Goal: Understand process/instructions

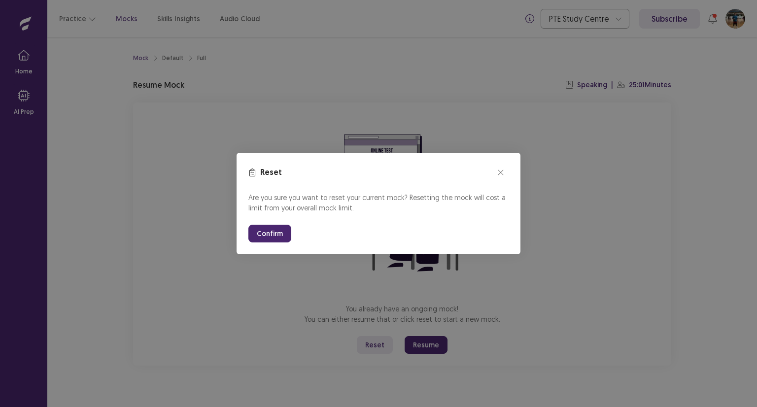
click at [273, 233] on button "Confirm" at bounding box center [269, 234] width 43 height 18
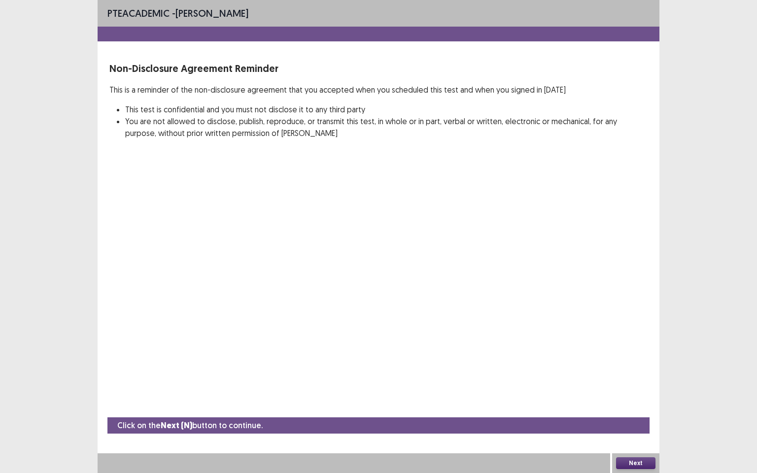
click at [627, 406] on button "Next" at bounding box center [635, 463] width 39 height 12
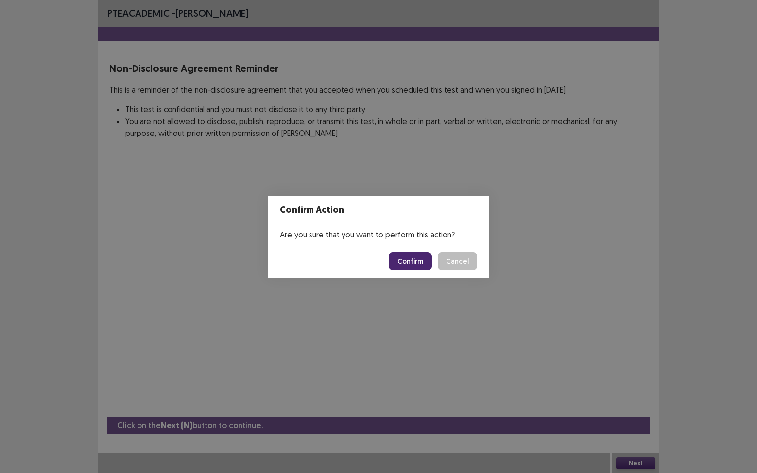
click at [420, 265] on button "Confirm" at bounding box center [410, 261] width 43 height 18
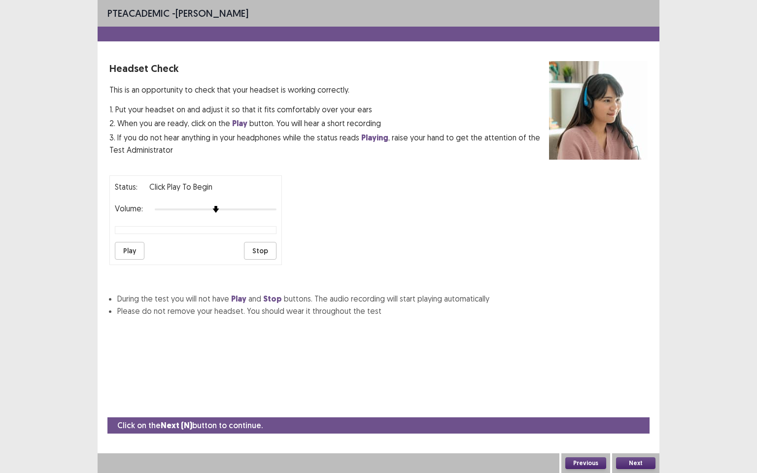
click at [627, 406] on button "Next" at bounding box center [635, 463] width 39 height 12
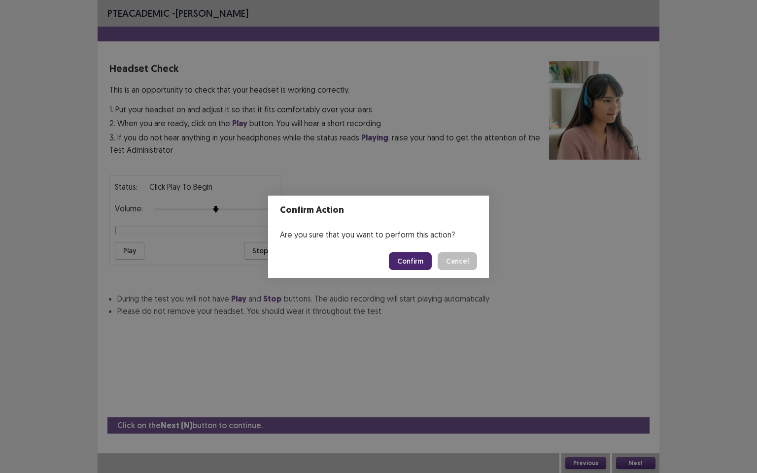
click at [416, 254] on button "Confirm" at bounding box center [410, 261] width 43 height 18
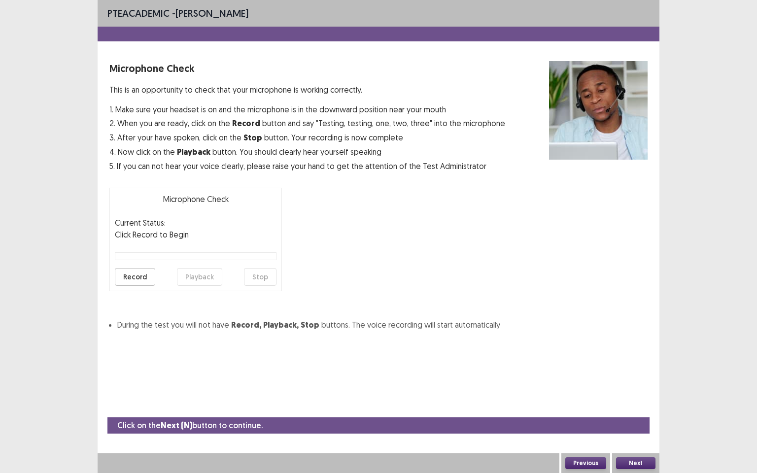
click at [643, 406] on button "Next" at bounding box center [635, 463] width 39 height 12
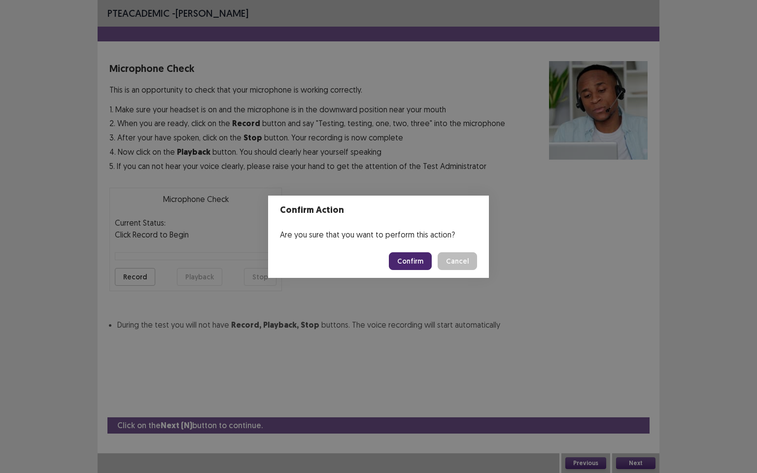
click at [428, 260] on button "Confirm" at bounding box center [410, 261] width 43 height 18
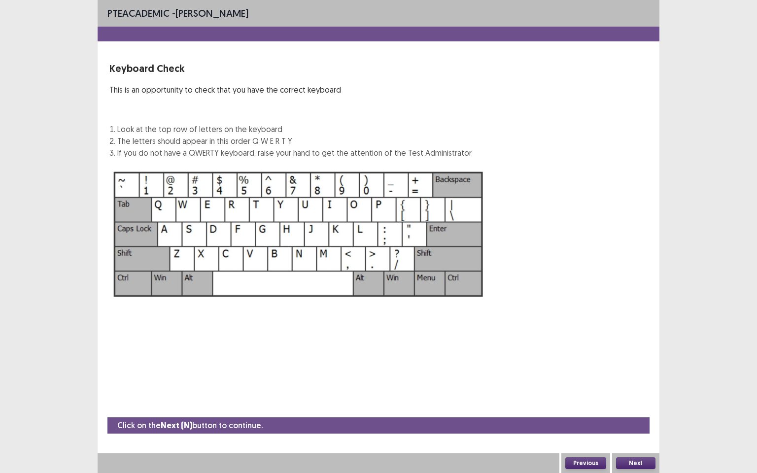
click at [646, 406] on button "Next" at bounding box center [635, 463] width 39 height 12
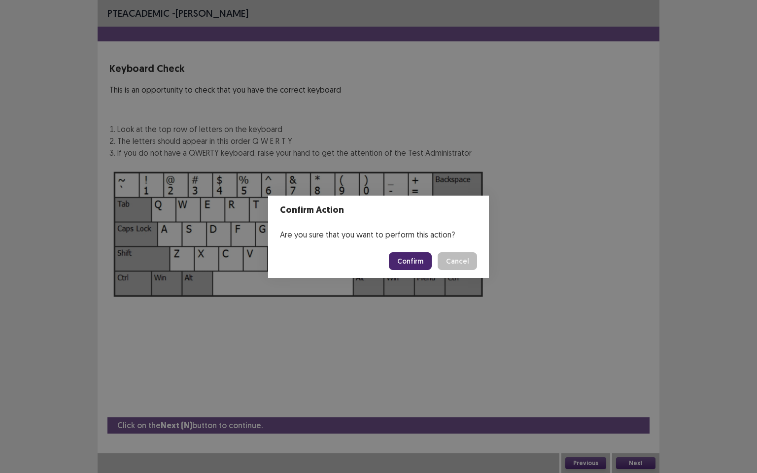
click at [416, 252] on button "Confirm" at bounding box center [410, 261] width 43 height 18
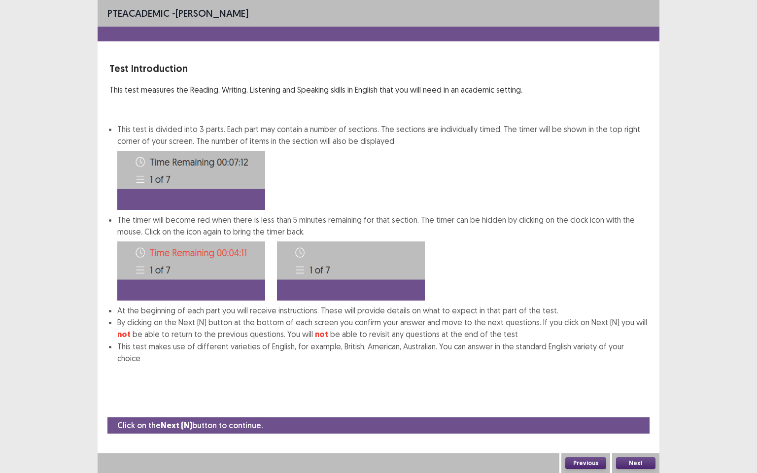
click at [643, 406] on button "Next" at bounding box center [635, 463] width 39 height 12
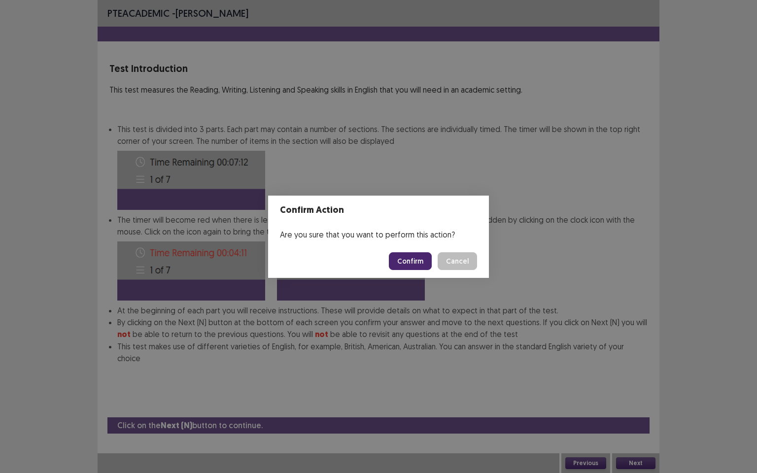
click at [402, 264] on button "Confirm" at bounding box center [410, 261] width 43 height 18
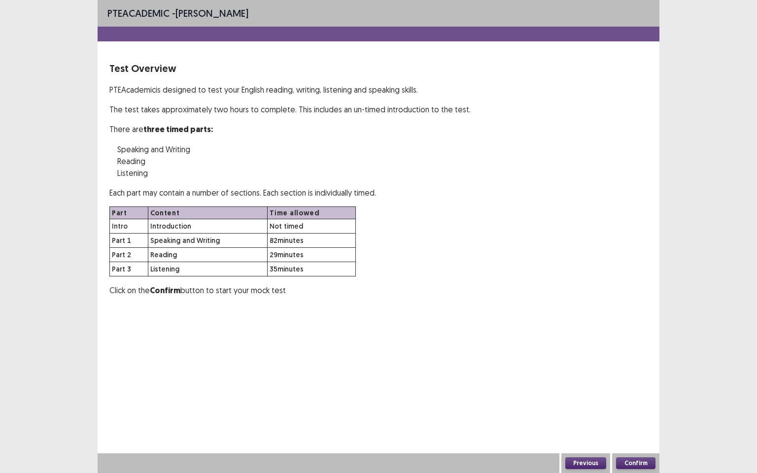
click at [640, 406] on button "Confirm" at bounding box center [635, 463] width 39 height 12
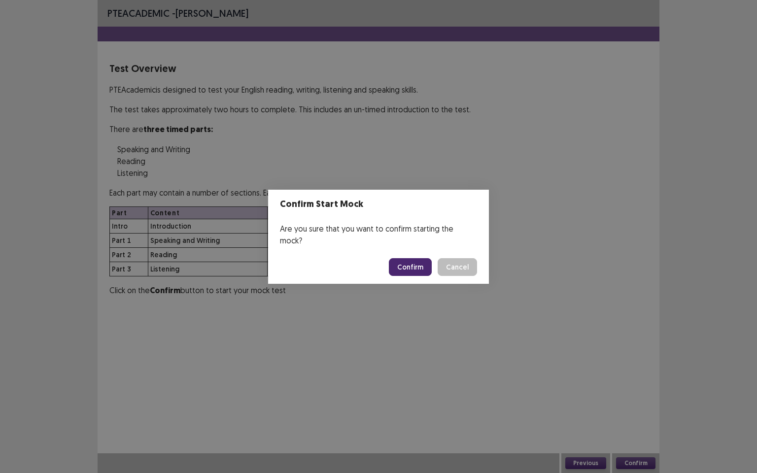
click at [416, 262] on button "Confirm" at bounding box center [410, 267] width 43 height 18
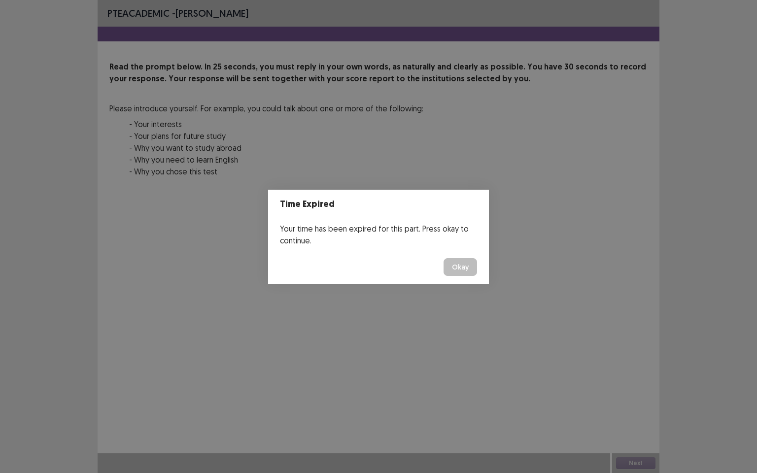
click at [461, 272] on button "Okay" at bounding box center [459, 267] width 33 height 18
